Goal: Download file/media

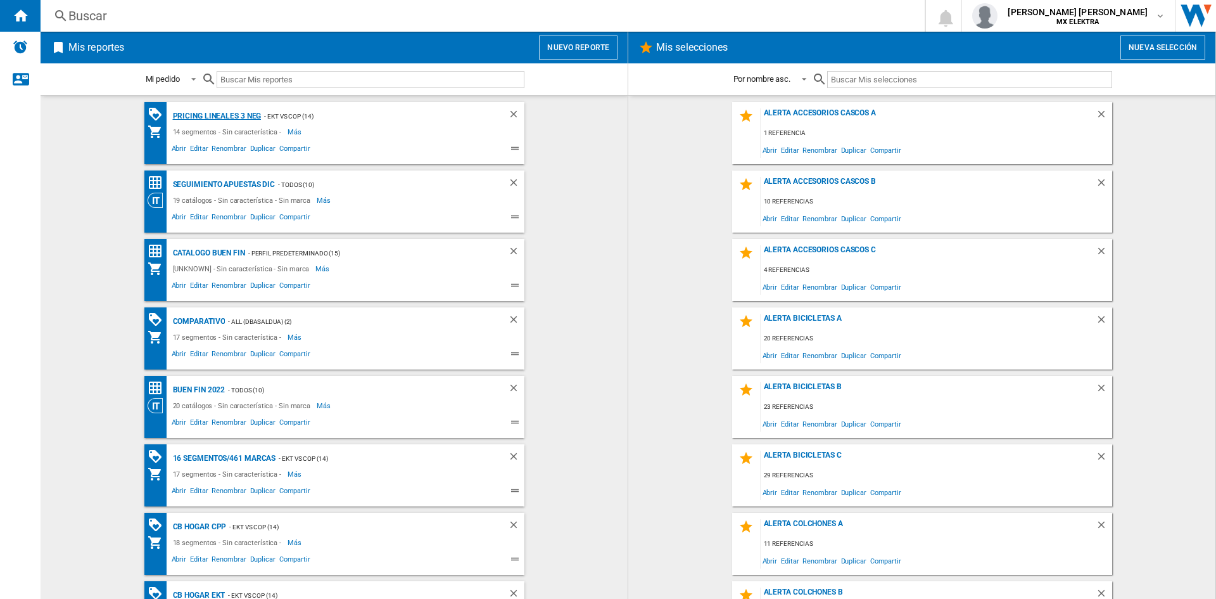
click at [208, 118] on div "Pricing lineales 3 neg" at bounding box center [216, 116] width 92 height 16
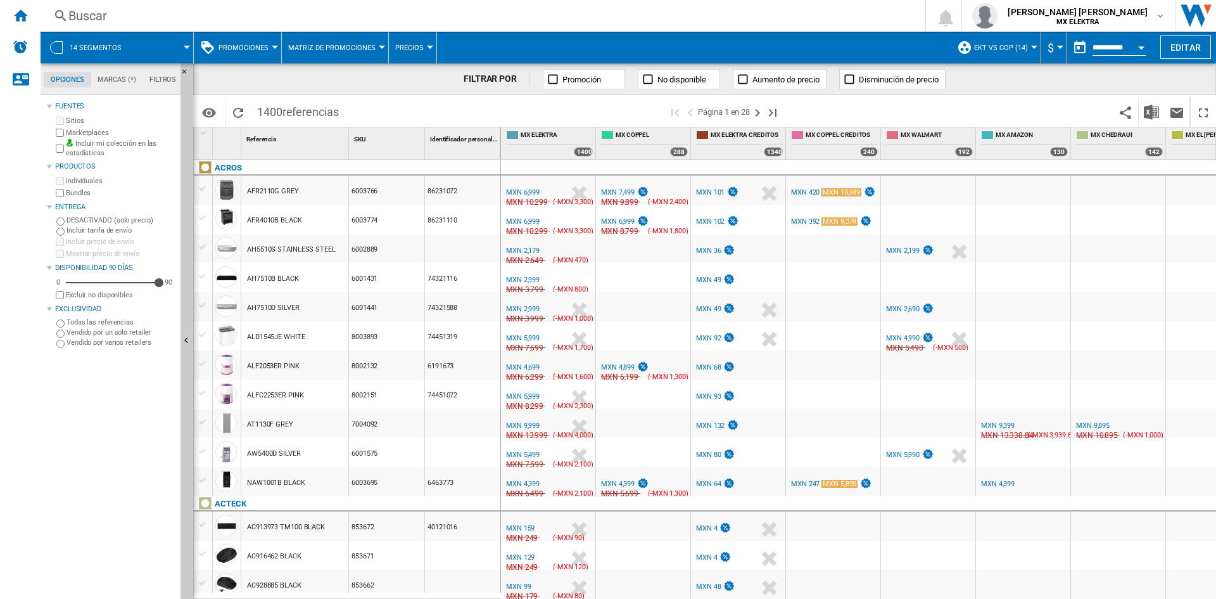
click at [155, 43] on span at bounding box center [163, 48] width 48 height 32
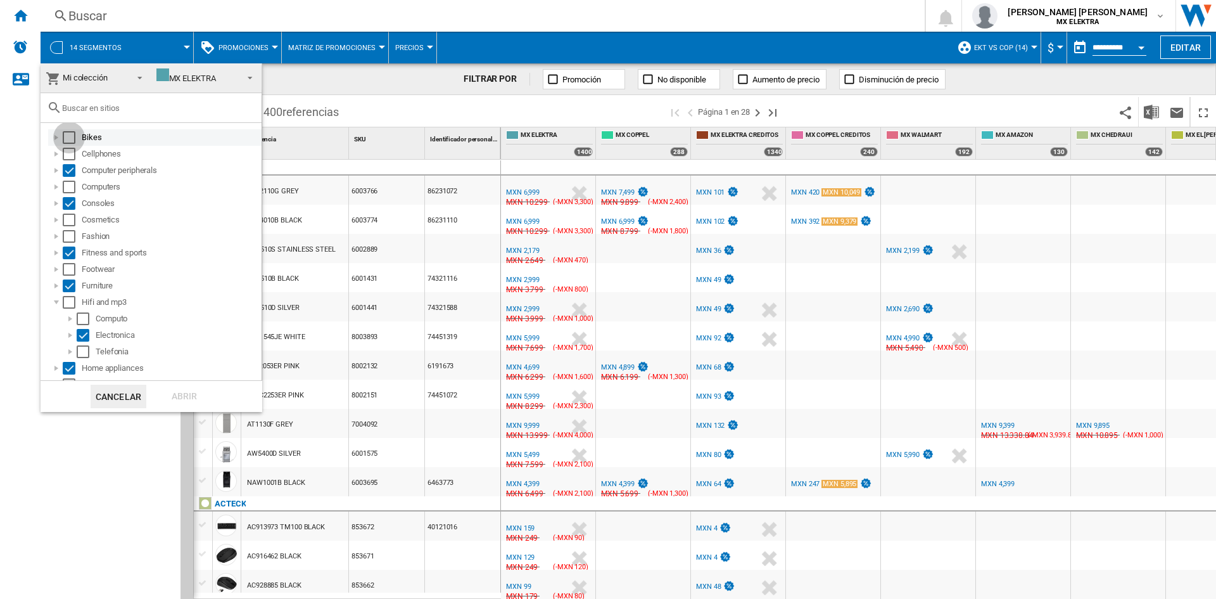
click at [66, 139] on div "Select" at bounding box center [69, 137] width 13 height 13
click at [68, 160] on div "Select" at bounding box center [69, 154] width 13 height 13
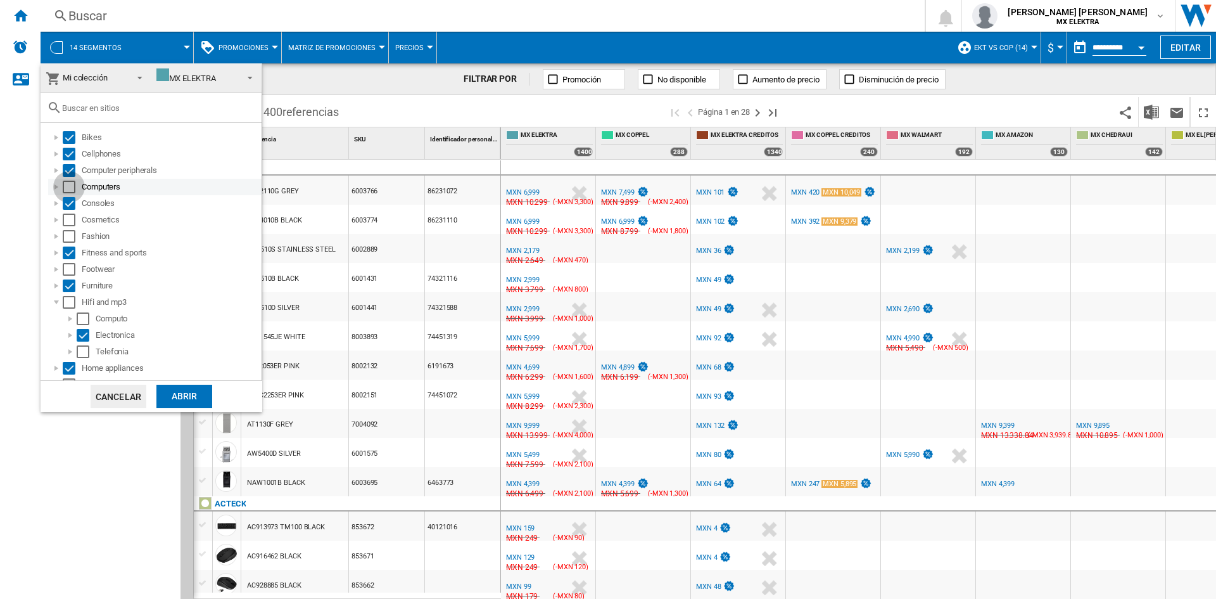
click at [65, 189] on div "Select" at bounding box center [69, 187] width 13 height 13
click at [65, 226] on div "Cosmetics" at bounding box center [154, 220] width 213 height 16
click at [67, 223] on div "Select" at bounding box center [69, 219] width 13 height 13
click at [73, 238] on div "Select" at bounding box center [69, 236] width 13 height 13
click at [68, 269] on div "Select" at bounding box center [69, 269] width 13 height 13
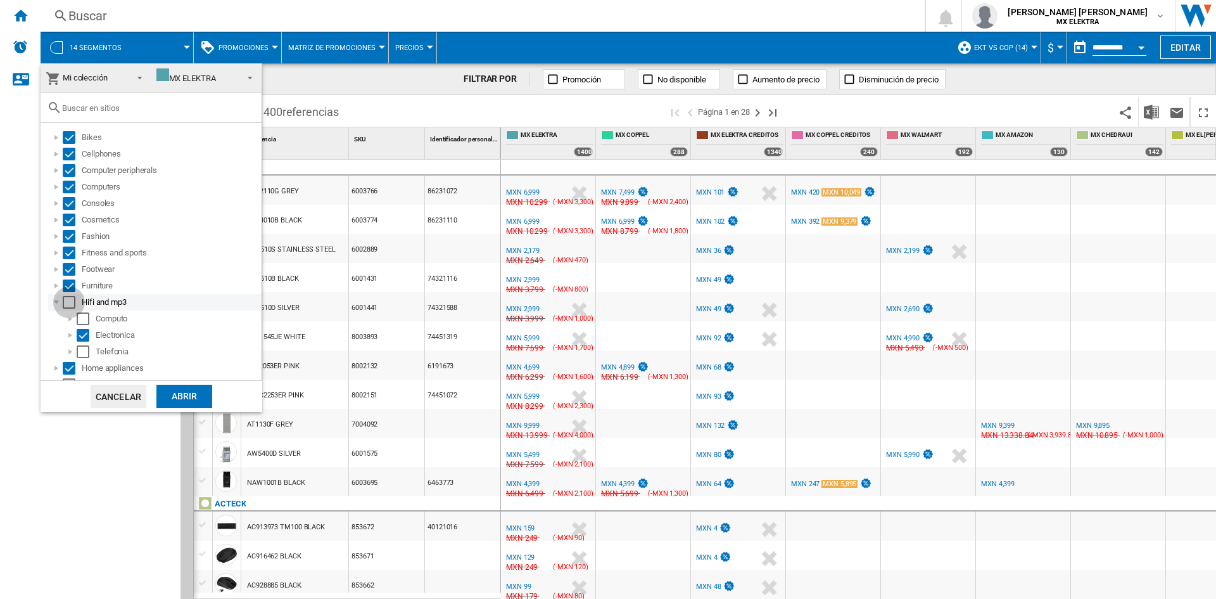
click at [68, 303] on div "Select" at bounding box center [69, 302] width 13 height 13
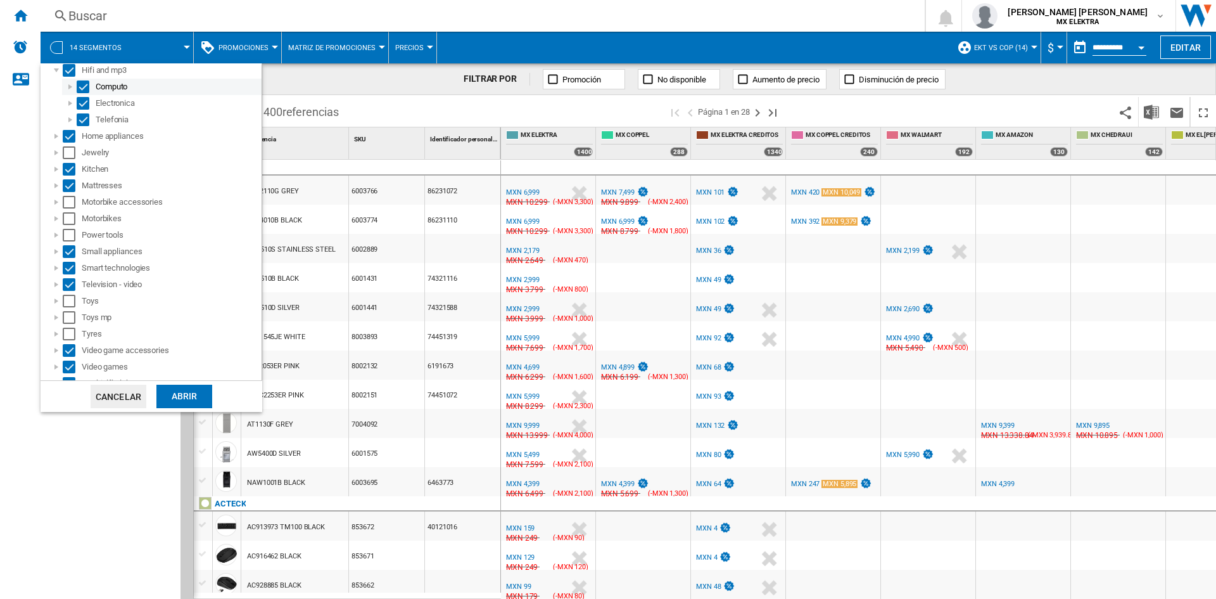
scroll to position [243, 0]
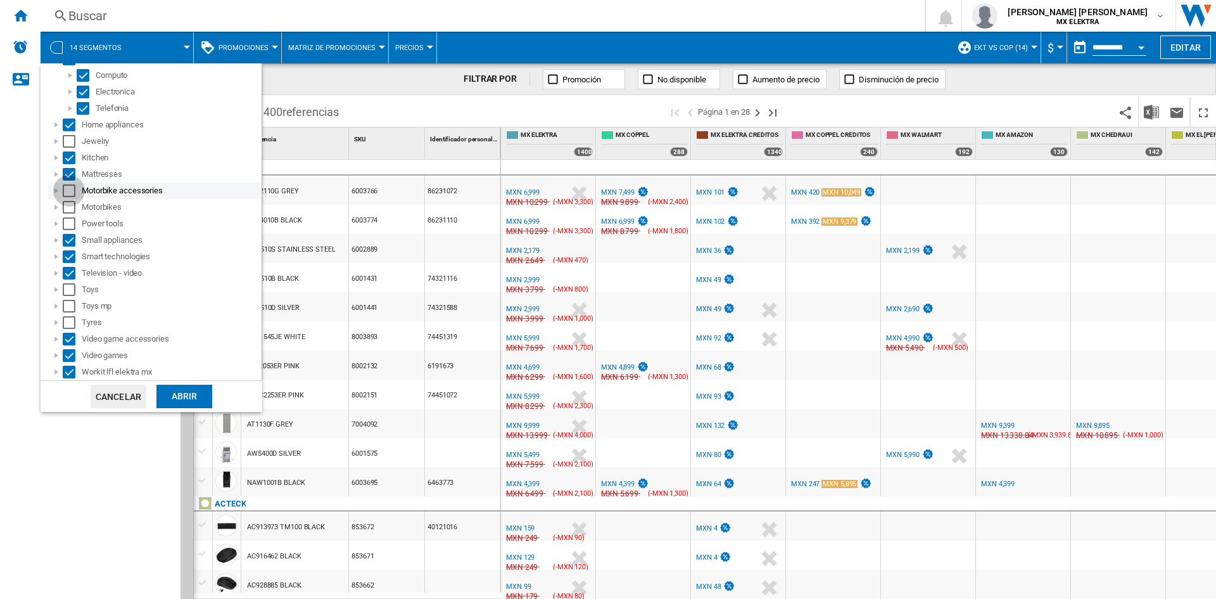
click at [66, 193] on div "Select" at bounding box center [69, 190] width 13 height 13
click at [66, 205] on div "Select" at bounding box center [69, 207] width 13 height 13
click at [67, 227] on div "Select" at bounding box center [69, 223] width 13 height 13
drag, startPoint x: 68, startPoint y: 289, endPoint x: 68, endPoint y: 313, distance: 24.1
click at [68, 313] on ol "Bikes Cellphones Computer peripherals Computers Consoles Cosmetics Fashion Fitn…" at bounding box center [154, 133] width 215 height 494
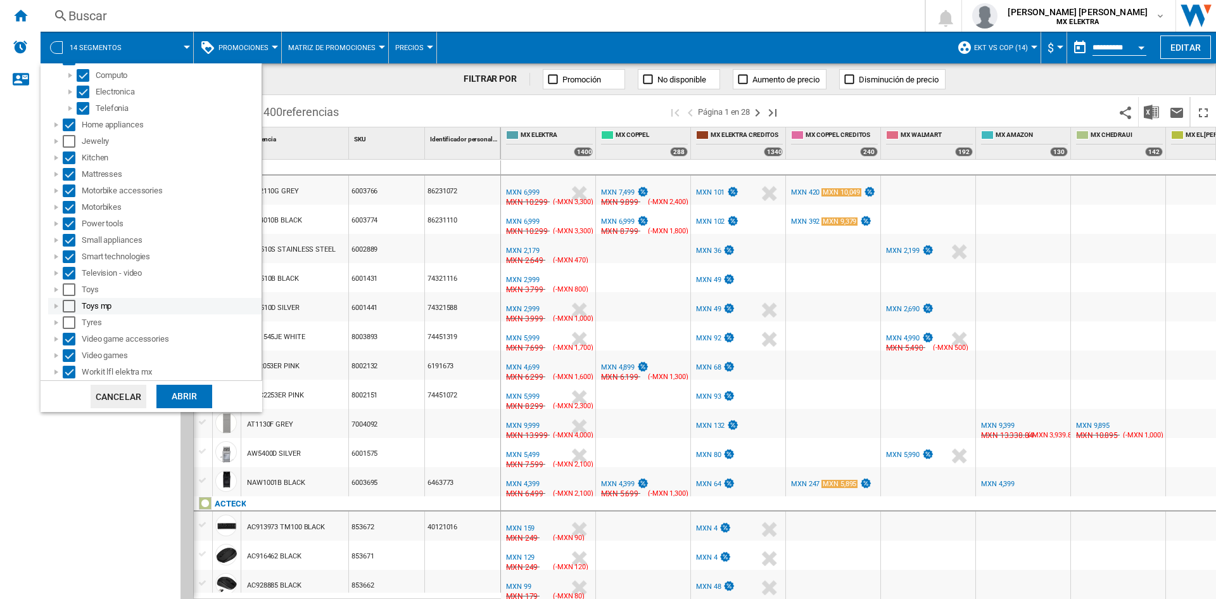
click at [68, 313] on div "Toys mp" at bounding box center [154, 306] width 213 height 16
click at [188, 390] on div "Abrir" at bounding box center [184, 396] width 56 height 23
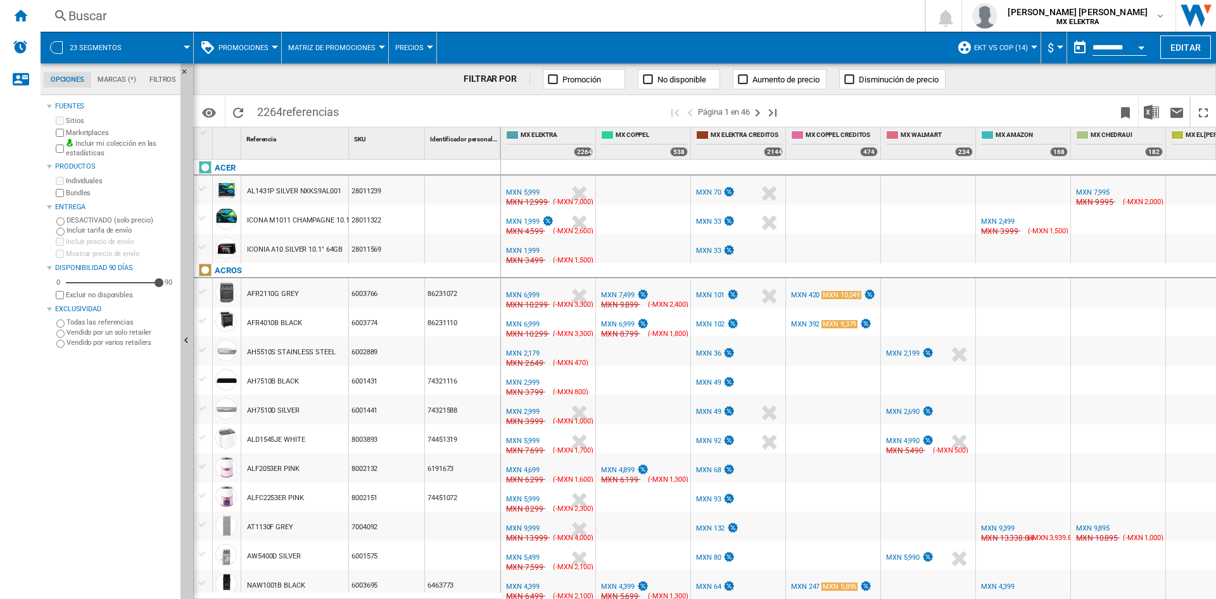
click at [907, 44] on span at bounding box center [694, 48] width 514 height 32
click at [1151, 115] on img "Descargar en Excel" at bounding box center [1151, 112] width 15 height 15
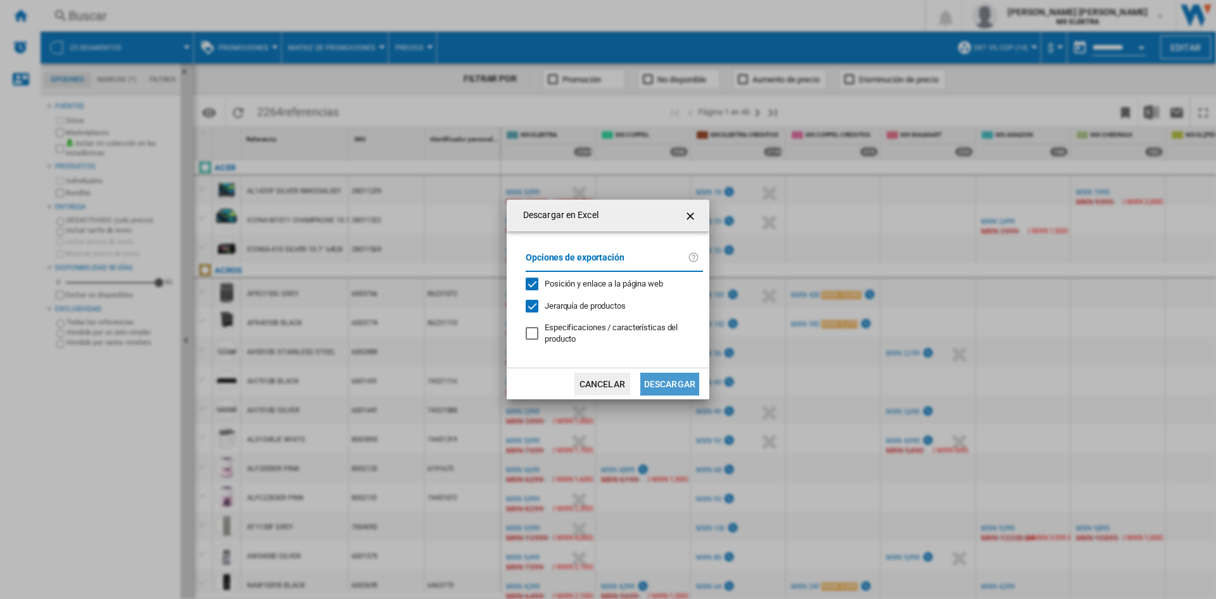
click at [671, 387] on button "Descargar" at bounding box center [669, 383] width 59 height 23
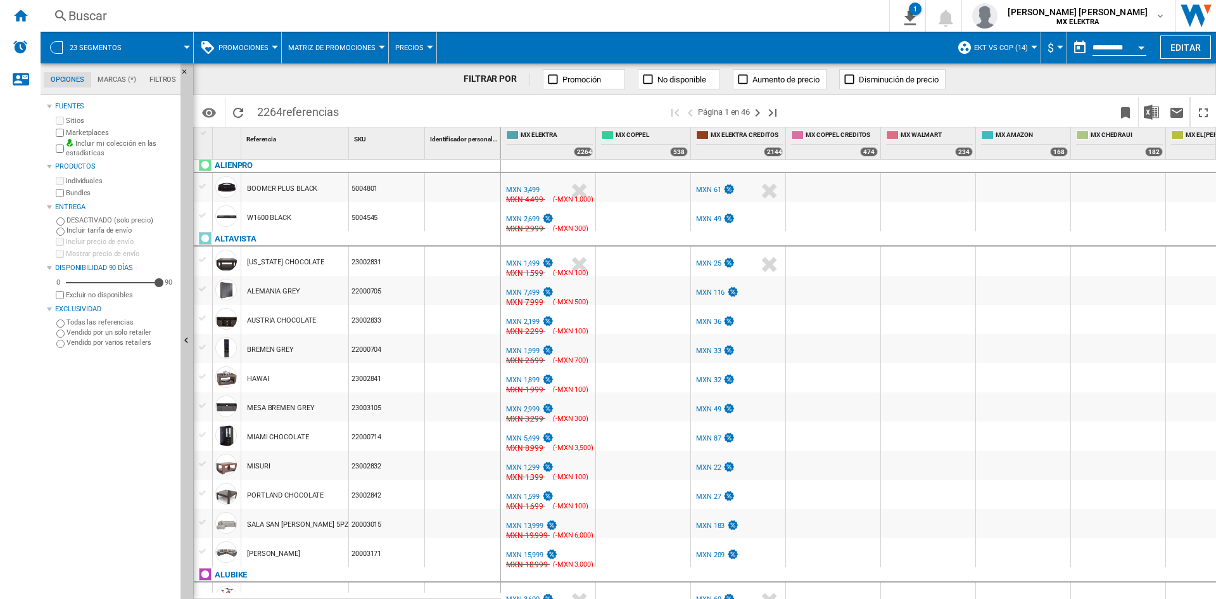
scroll to position [913, 0]
